Goal: Transaction & Acquisition: Purchase product/service

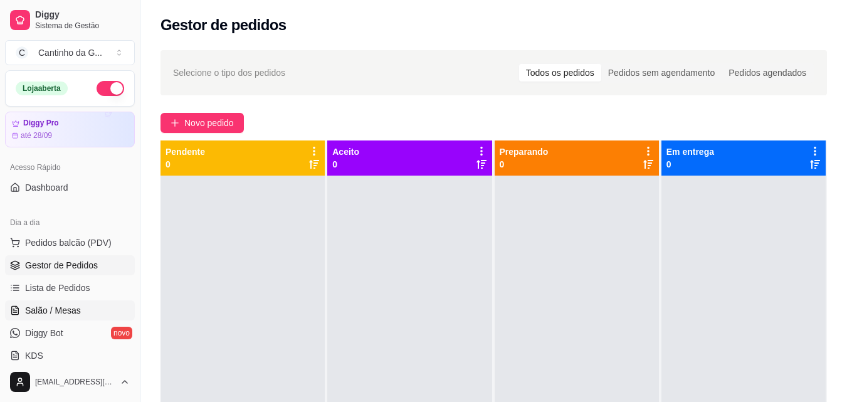
click at [70, 309] on span "Salão / Mesas" at bounding box center [53, 310] width 56 height 13
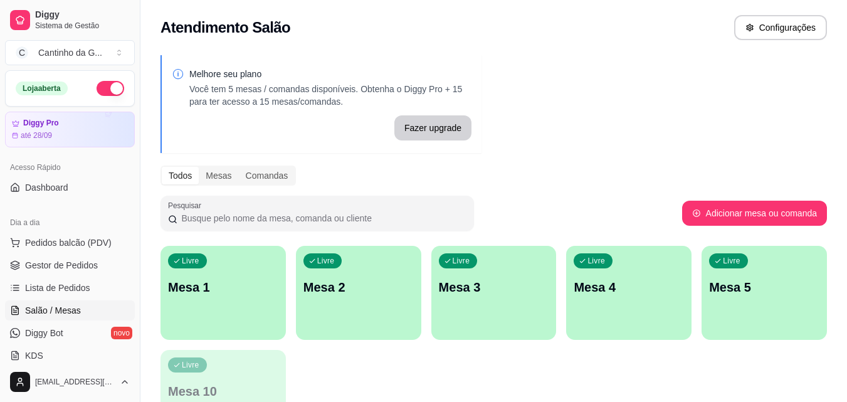
click at [259, 265] on div "Livre Mesa 1" at bounding box center [223, 285] width 125 height 79
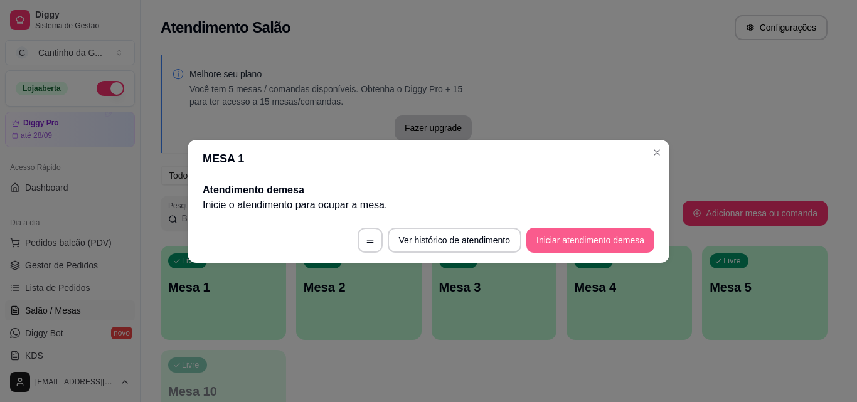
click at [570, 242] on button "Iniciar atendimento de mesa" at bounding box center [590, 240] width 128 height 25
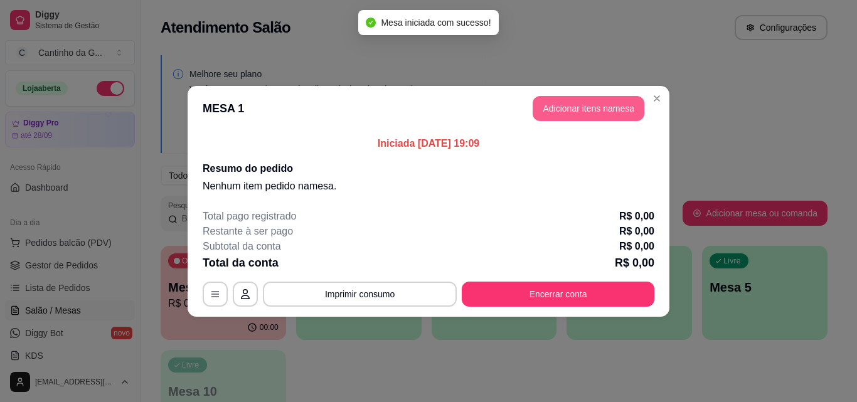
click at [609, 106] on button "Adicionar itens na mesa" at bounding box center [588, 108] width 112 height 25
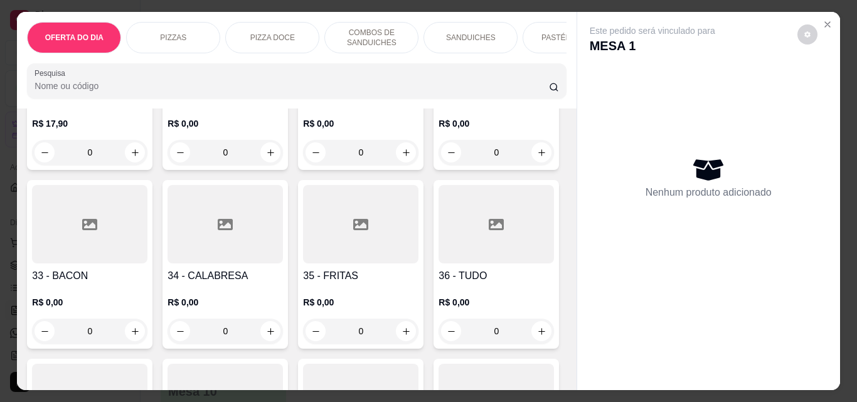
scroll to position [1003, 0]
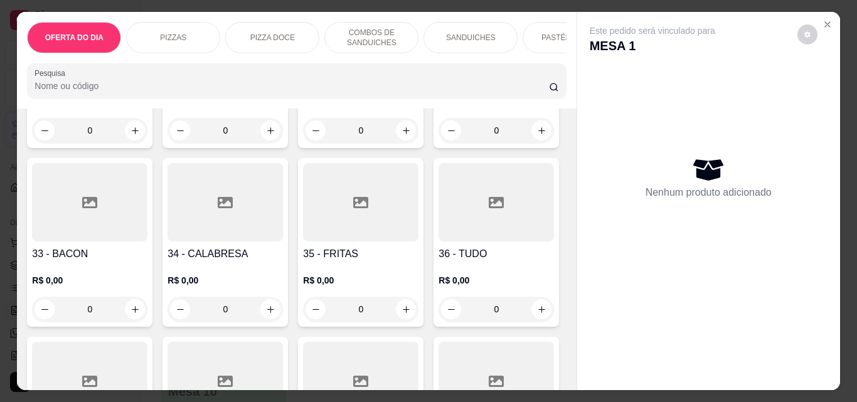
click at [147, 312] on div "0" at bounding box center [89, 309] width 115 height 25
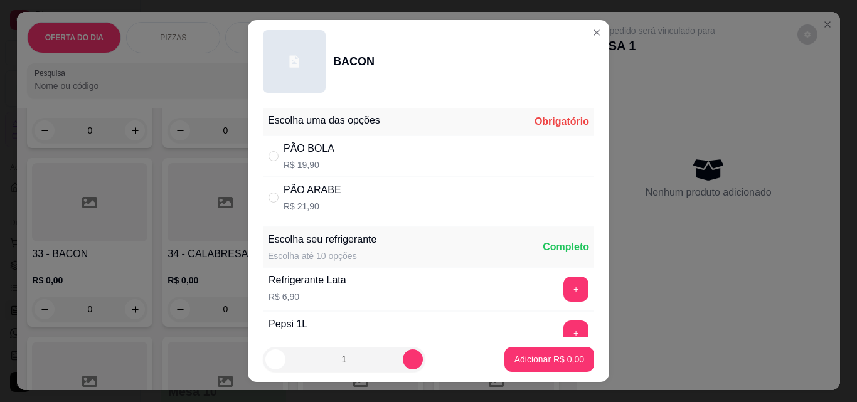
click at [331, 204] on p "R$ 21,90" at bounding box center [312, 206] width 58 height 13
radio input "true"
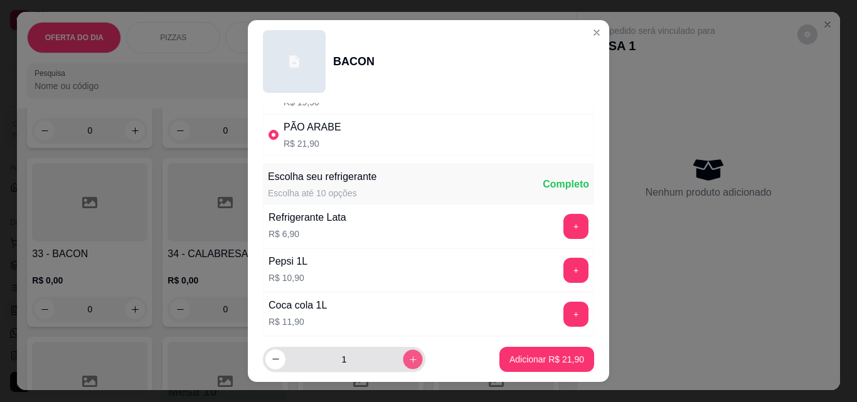
click at [408, 359] on icon "increase-product-quantity" at bounding box center [412, 359] width 9 height 9
type input "3"
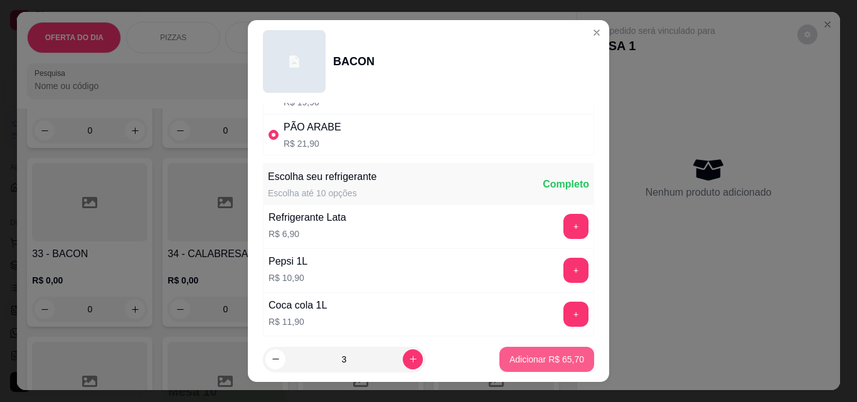
click at [531, 351] on button "Adicionar R$ 65,70" at bounding box center [546, 359] width 95 height 25
type input "3"
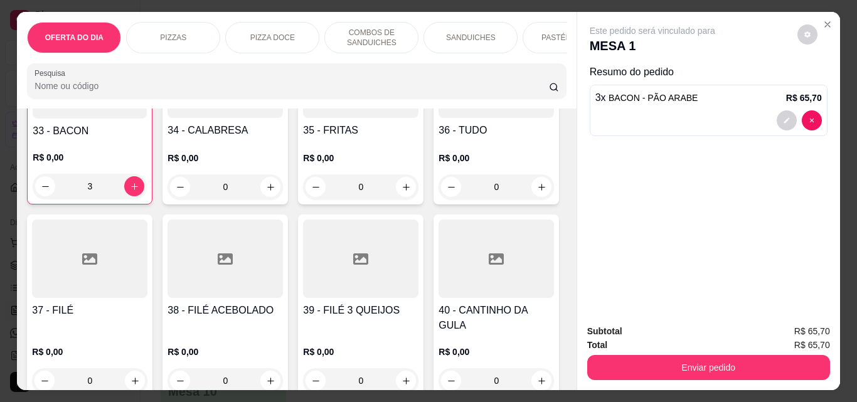
scroll to position [1129, 0]
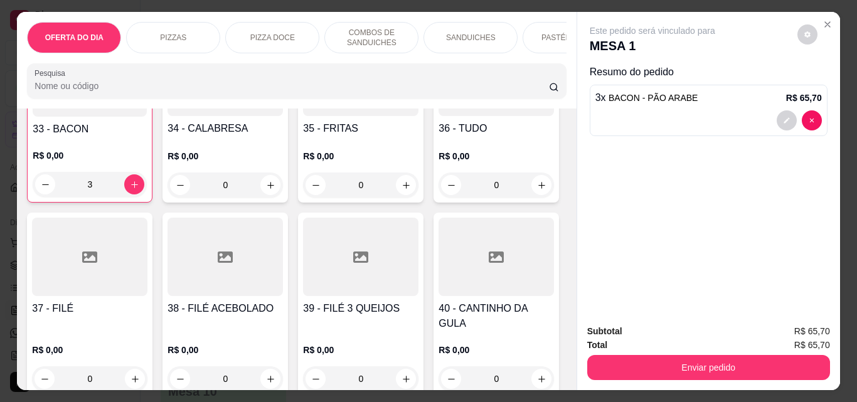
click at [438, 18] on div "0" at bounding box center [495, 4] width 115 height 25
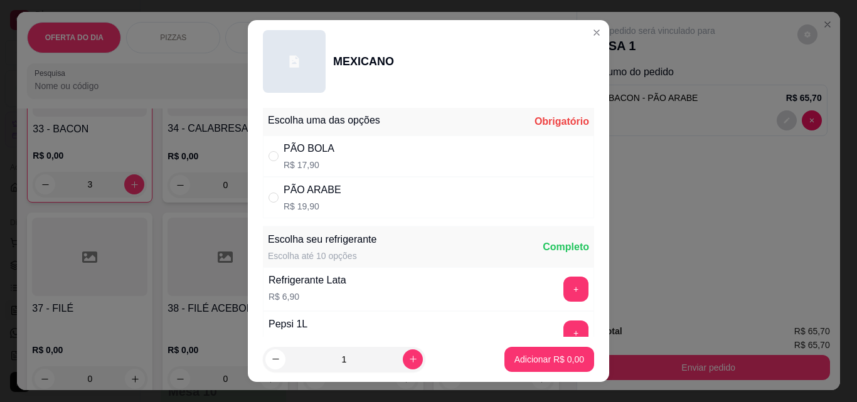
click at [376, 192] on div "PÃO ARABE R$ 19,90" at bounding box center [428, 197] width 331 height 41
radio input "true"
click at [510, 364] on p "Adicionar R$ 19,90" at bounding box center [546, 359] width 73 height 12
type input "1"
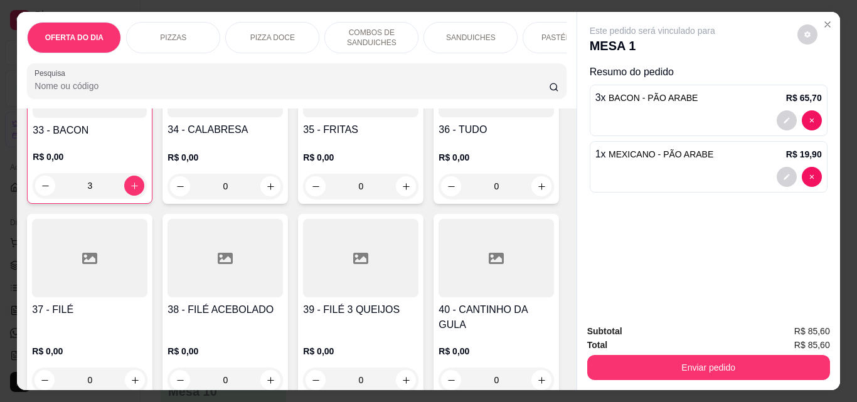
scroll to position [1129, 0]
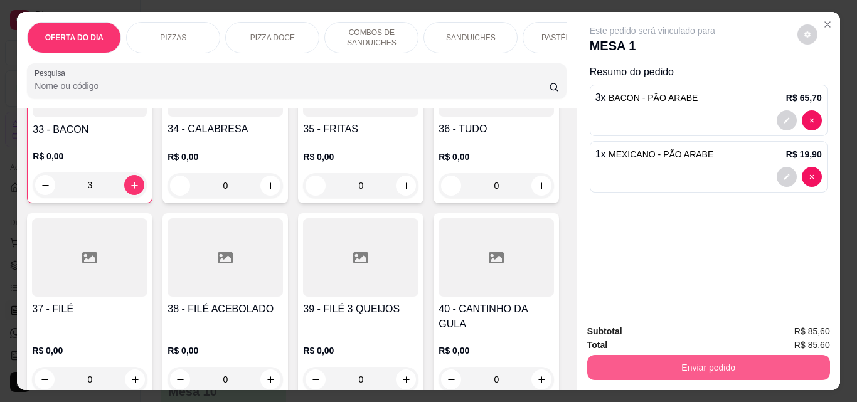
click at [703, 366] on button "Enviar pedido" at bounding box center [708, 367] width 243 height 25
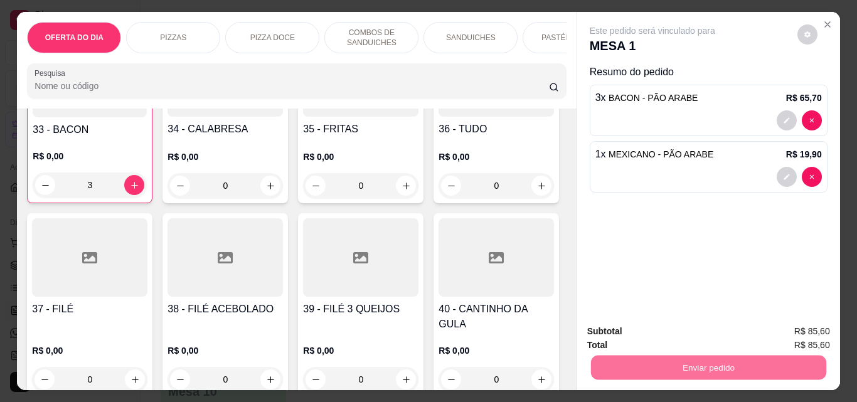
click at [695, 330] on button "Não registrar e enviar pedido" at bounding box center [666, 332] width 130 height 24
